Goal: Task Accomplishment & Management: Manage account settings

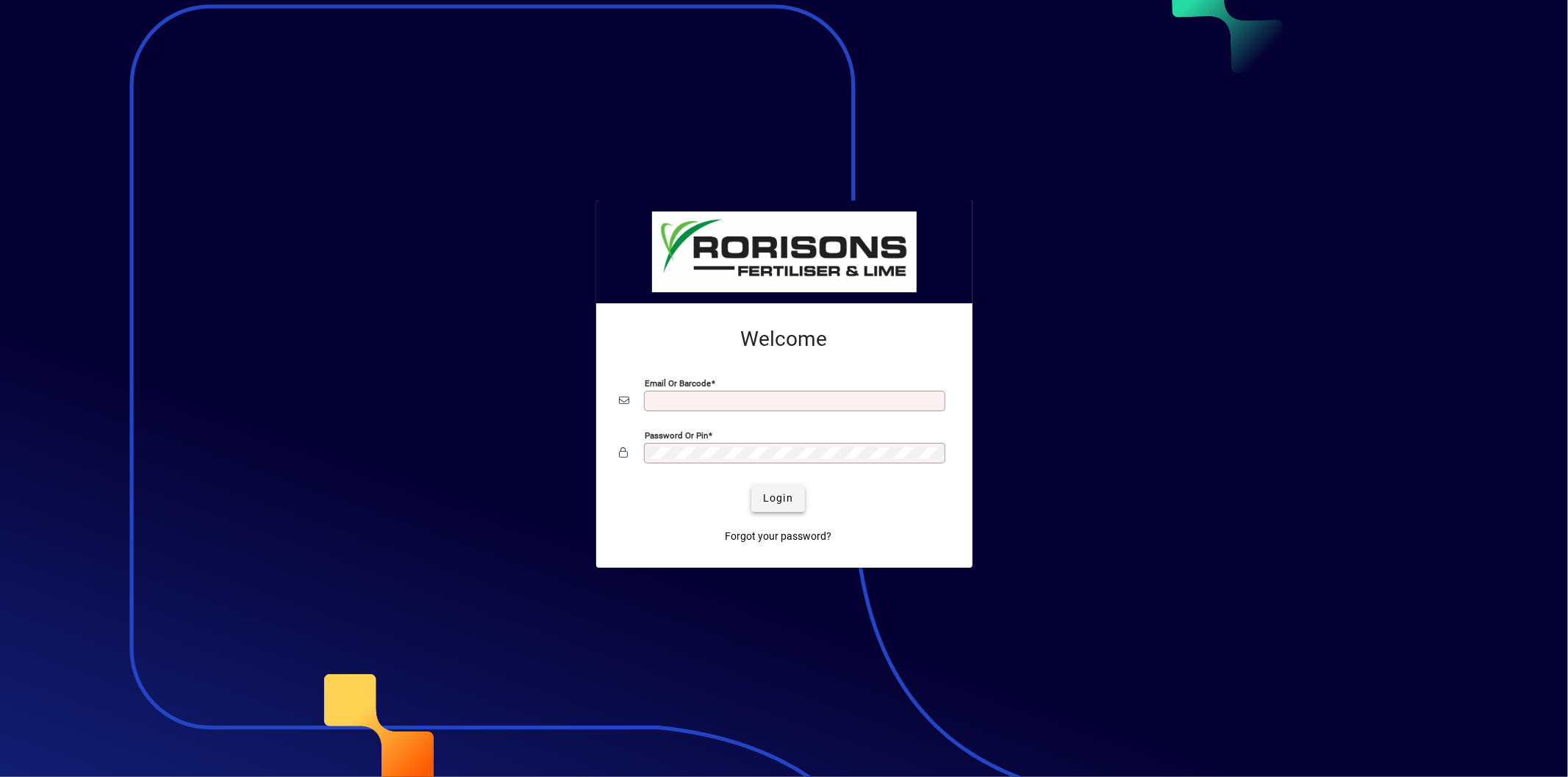
type input "**********"
click at [777, 503] on span "Login" at bounding box center [777, 499] width 30 height 16
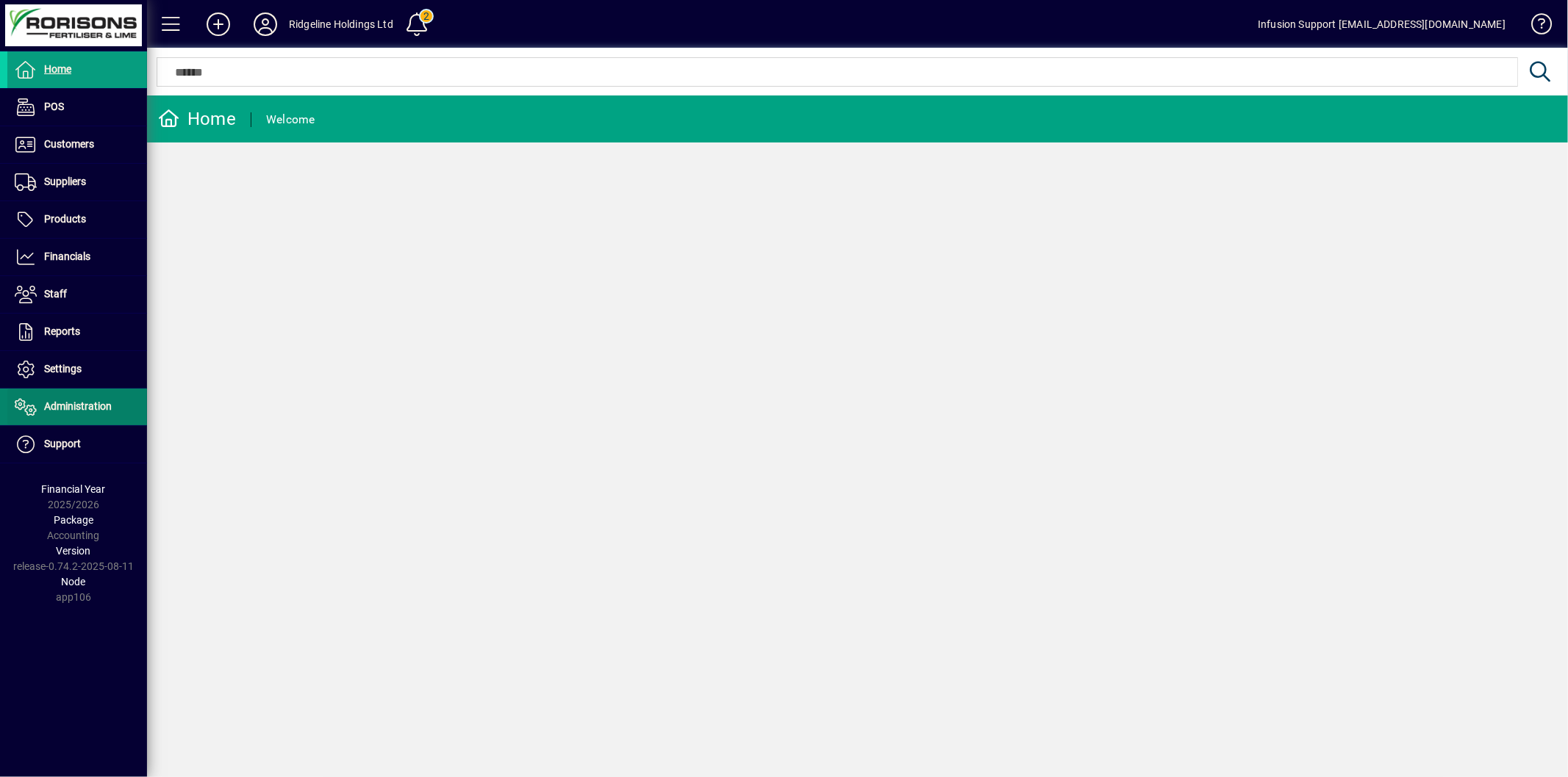
click at [33, 399] on icon at bounding box center [26, 406] width 22 height 18
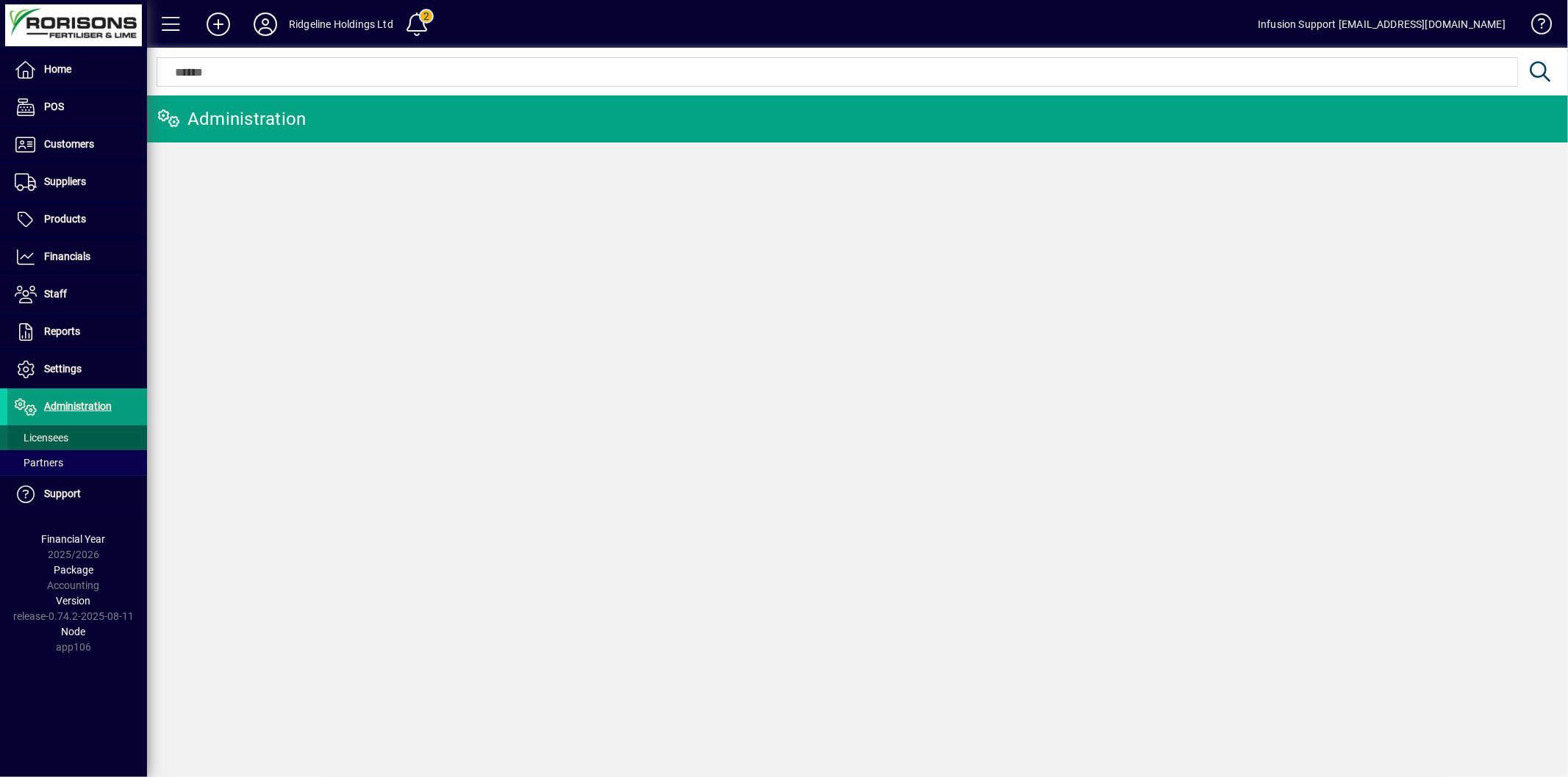
click at [48, 434] on span "Licensees" at bounding box center [41, 437] width 54 height 12
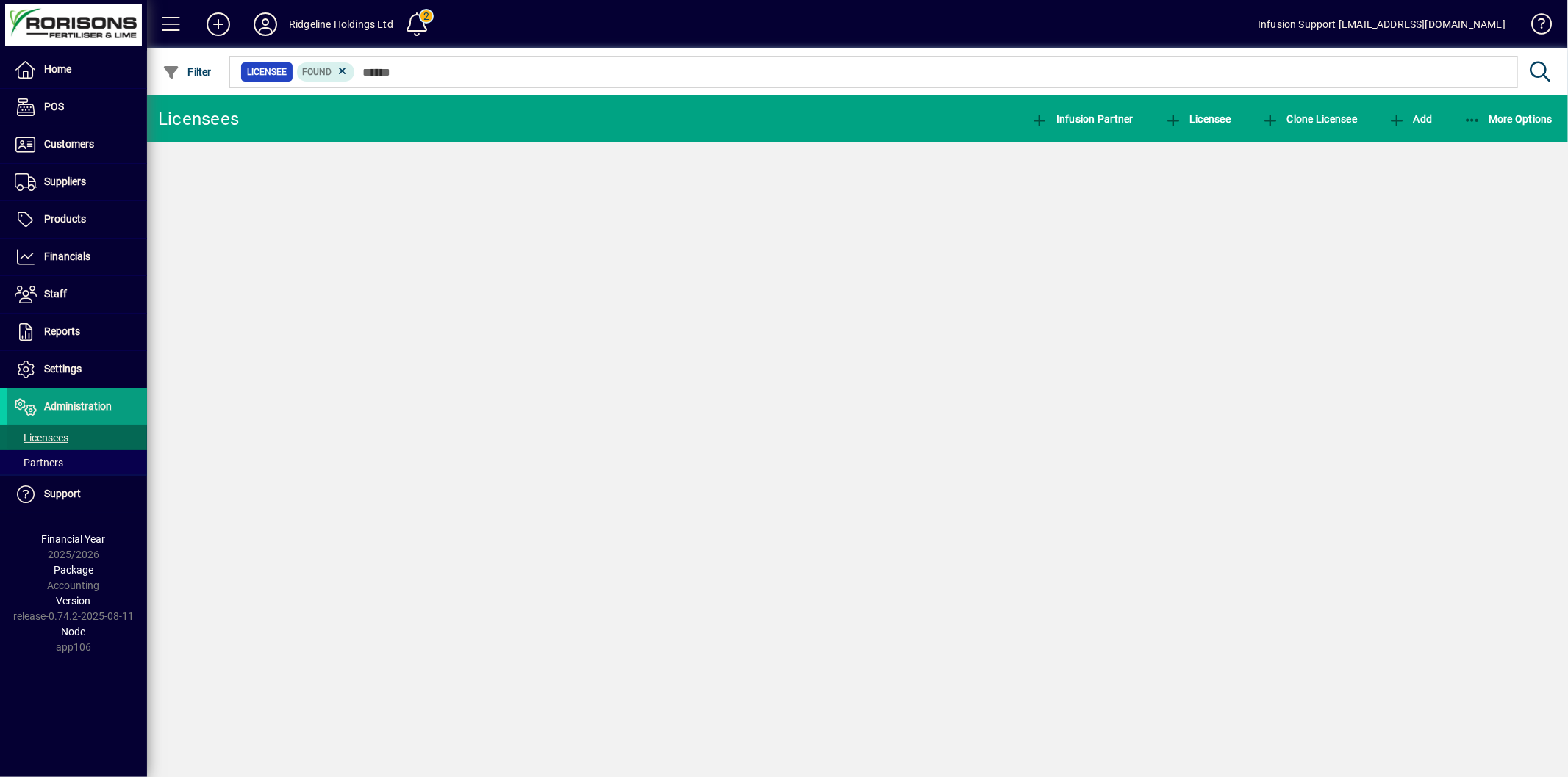
click at [48, 434] on span "Licensees" at bounding box center [41, 437] width 54 height 12
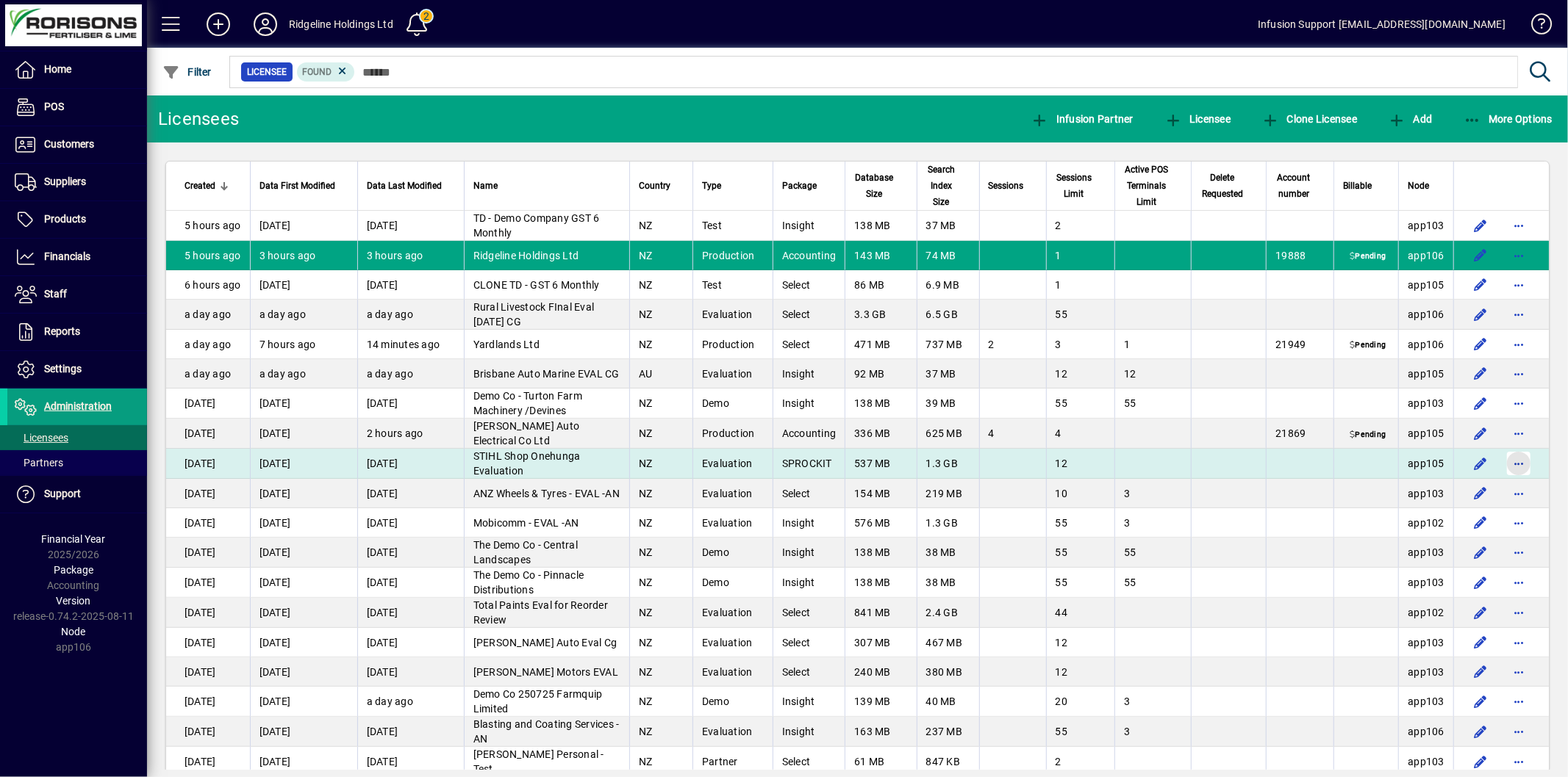
click at [1508, 468] on span "button" at bounding box center [1518, 463] width 35 height 35
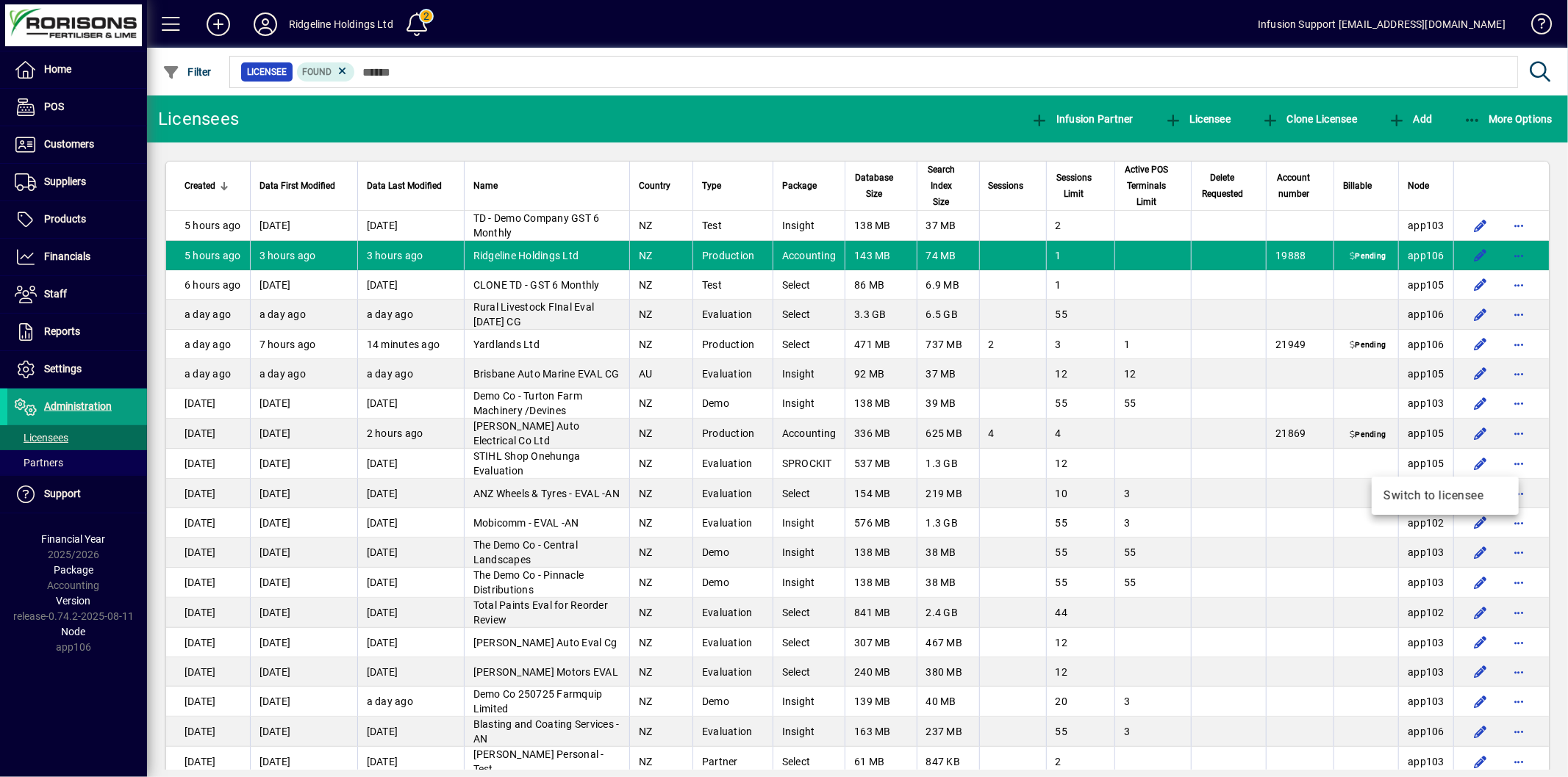
click at [1507, 438] on div at bounding box center [784, 388] width 1568 height 777
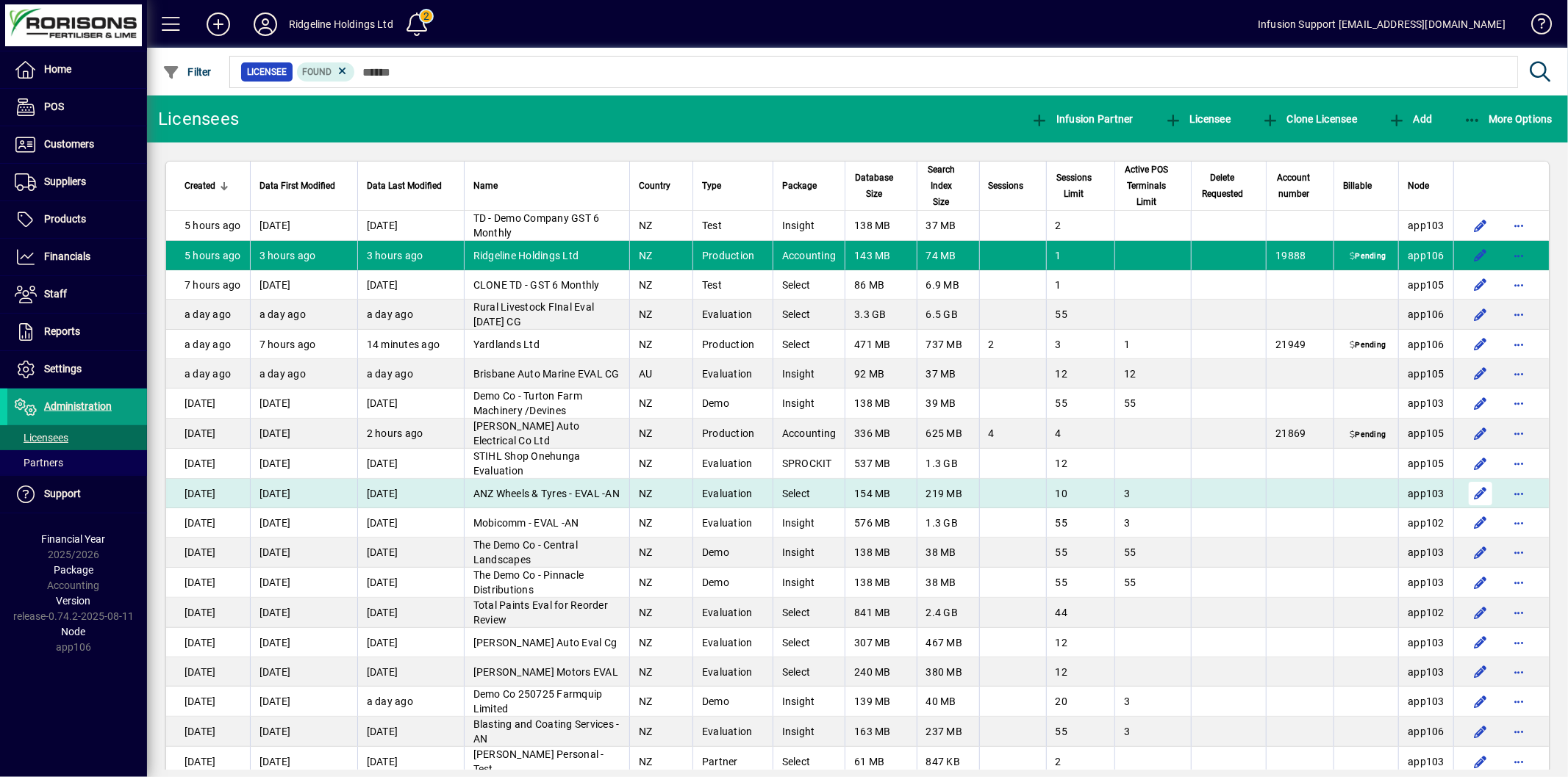
scroll to position [163, 0]
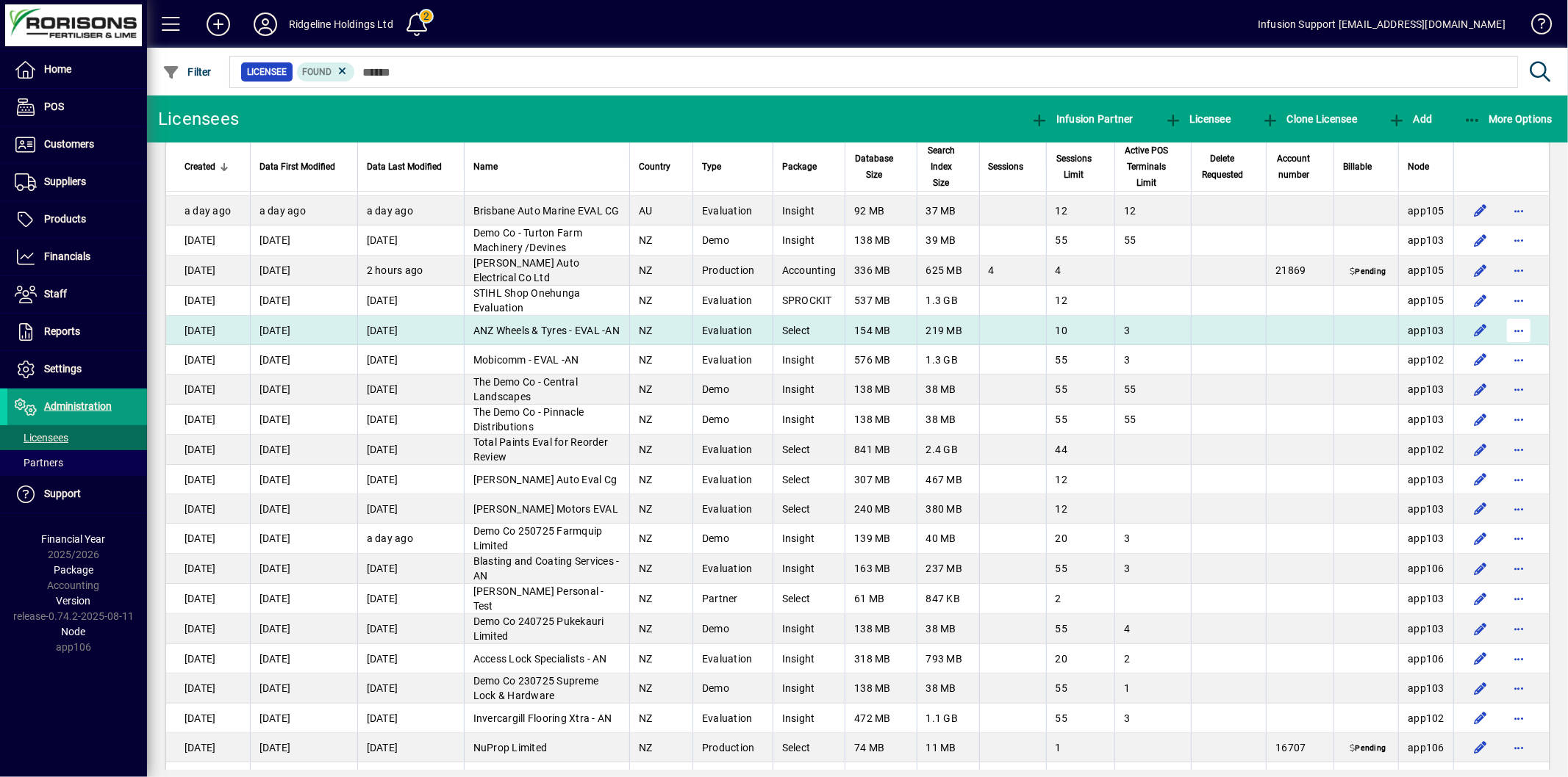
click at [1505, 327] on span "button" at bounding box center [1518, 330] width 35 height 35
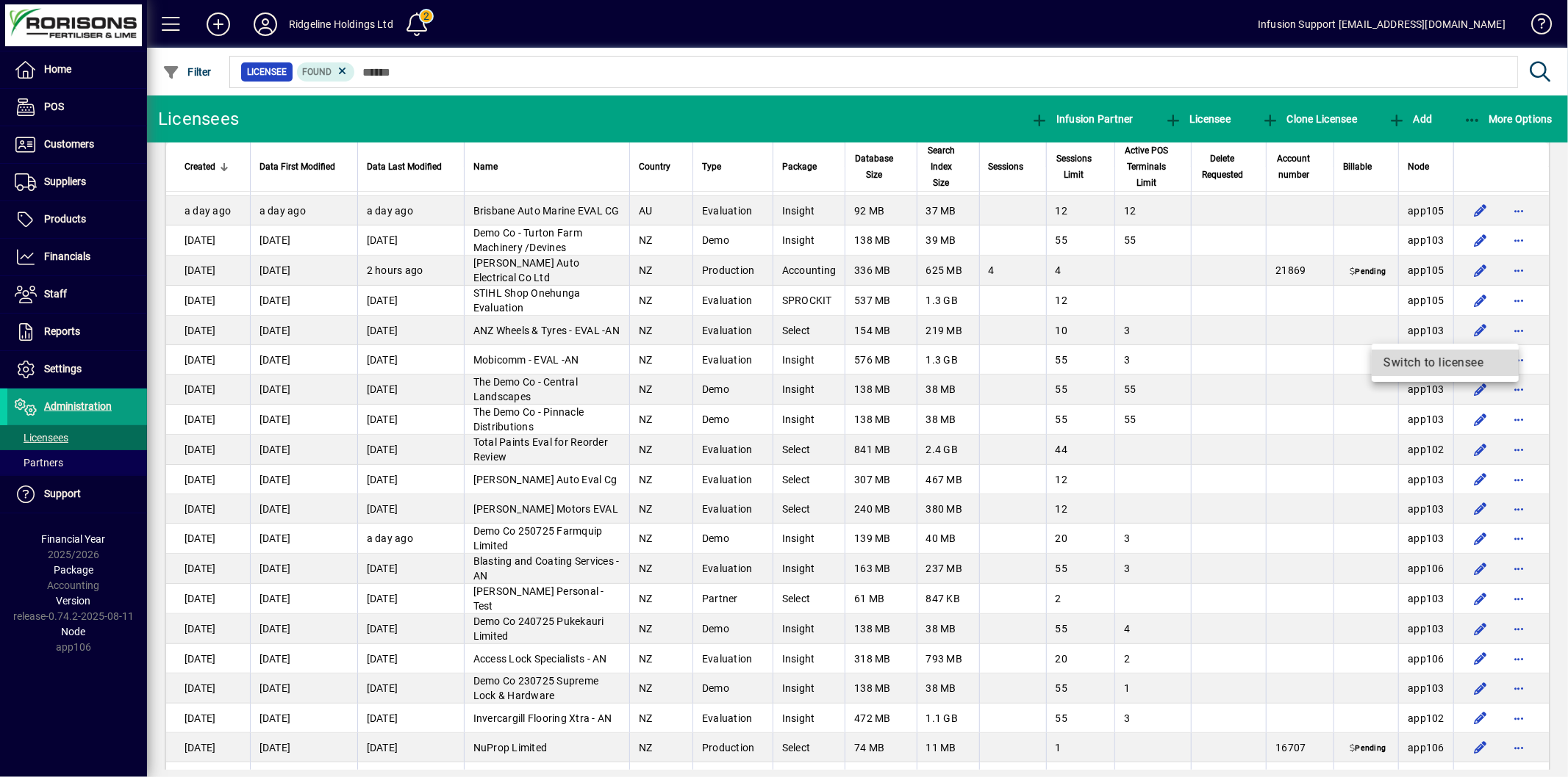
click at [1407, 361] on span "Switch to licensee" at bounding box center [1444, 363] width 124 height 18
